Goal: Information Seeking & Learning: Compare options

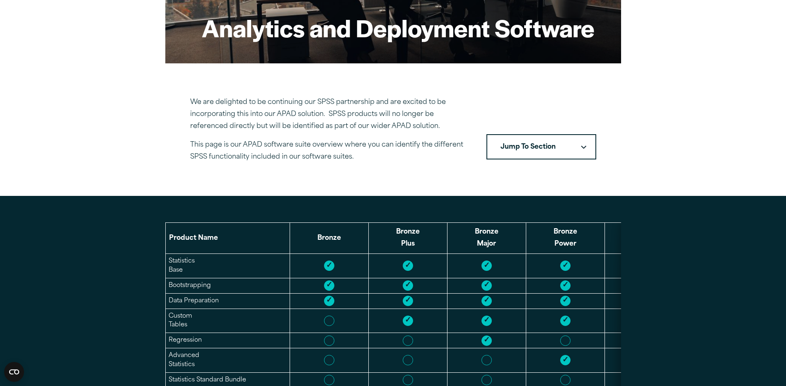
scroll to position [290, 0]
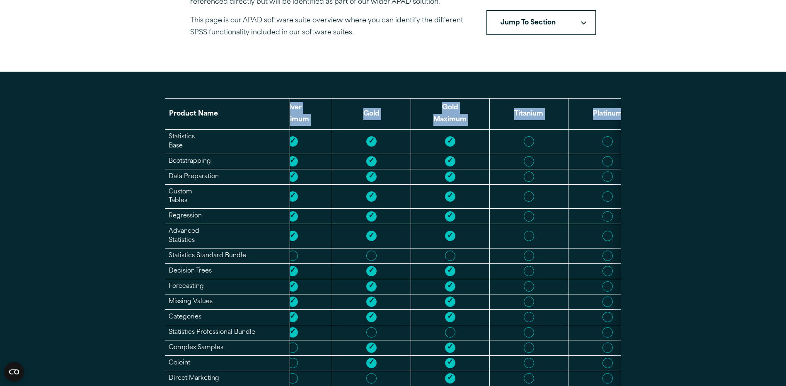
drag, startPoint x: 592, startPoint y: 117, endPoint x: 632, endPoint y: 117, distance: 40.2
click at [632, 117] on section "Product Name Bronze Bronze Plus Bronze Major Bronze Power Bronze Maximum Silver…" at bounding box center [393, 350] width 786 height 556
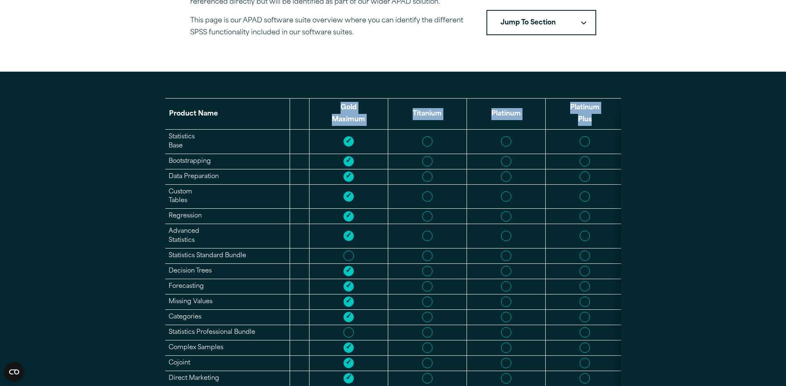
click at [371, 126] on th "Gold Maximum" at bounding box center [348, 114] width 79 height 31
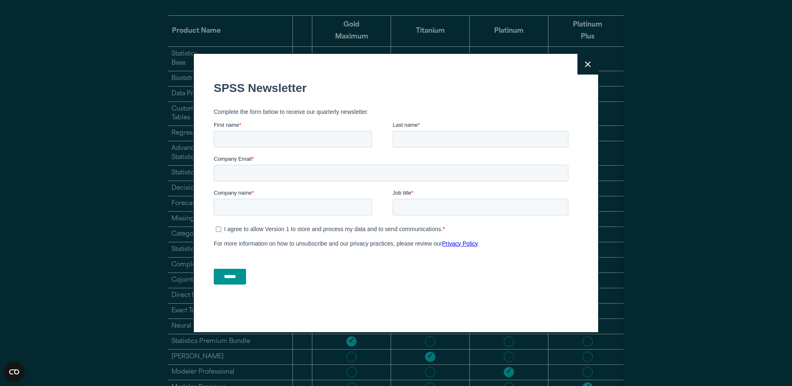
click at [585, 64] on icon at bounding box center [588, 64] width 6 height 6
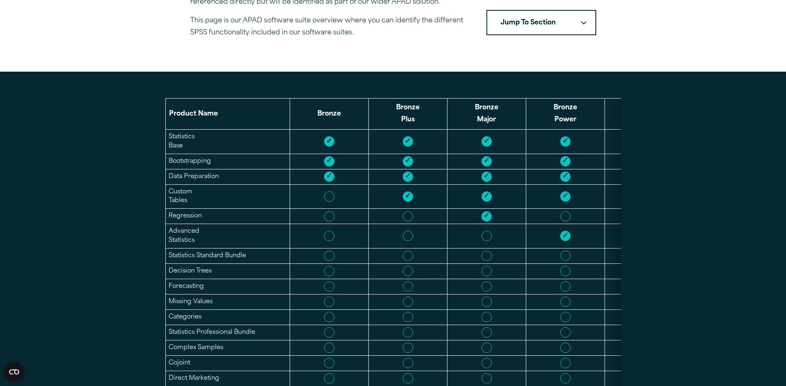
scroll to position [331, 0]
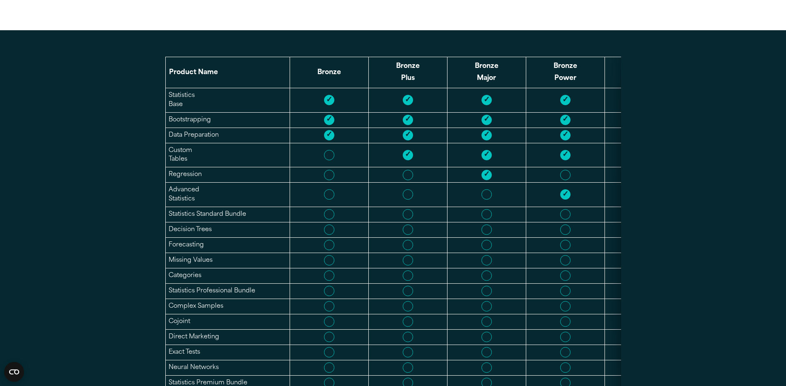
click at [591, 278] on td at bounding box center [564, 275] width 79 height 15
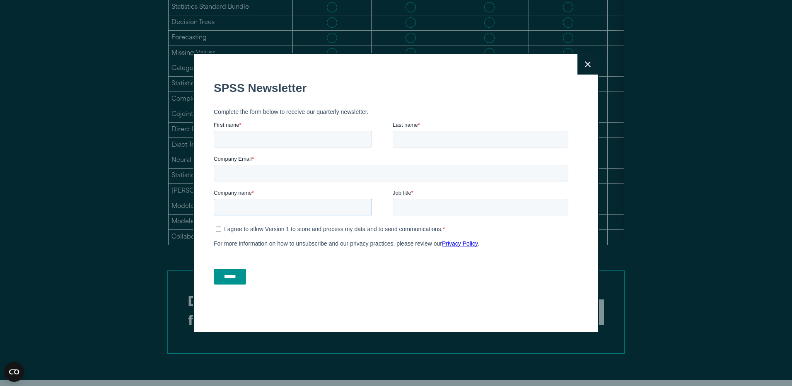
drag, startPoint x: 546, startPoint y: 318, endPoint x: 370, endPoint y: 240, distance: 192.6
click at [367, 241] on form "SPSS Newsletter Complete the form below to receive our quarterly newsletter. Fi…" at bounding box center [393, 183] width 358 height 218
click at [587, 63] on button "Close" at bounding box center [587, 64] width 21 height 21
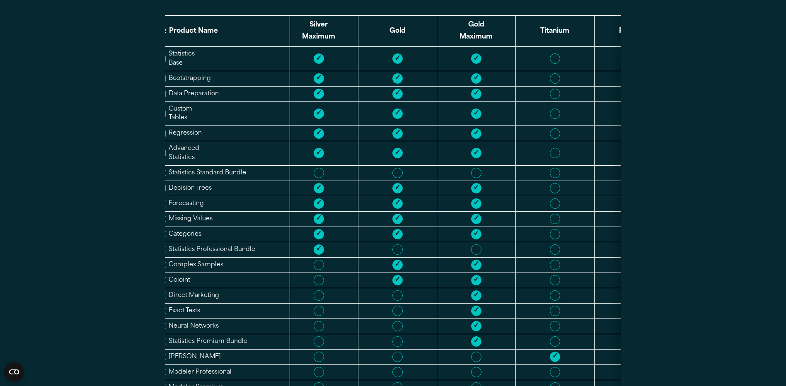
scroll to position [414, 0]
